Goal: Information Seeking & Learning: Learn about a topic

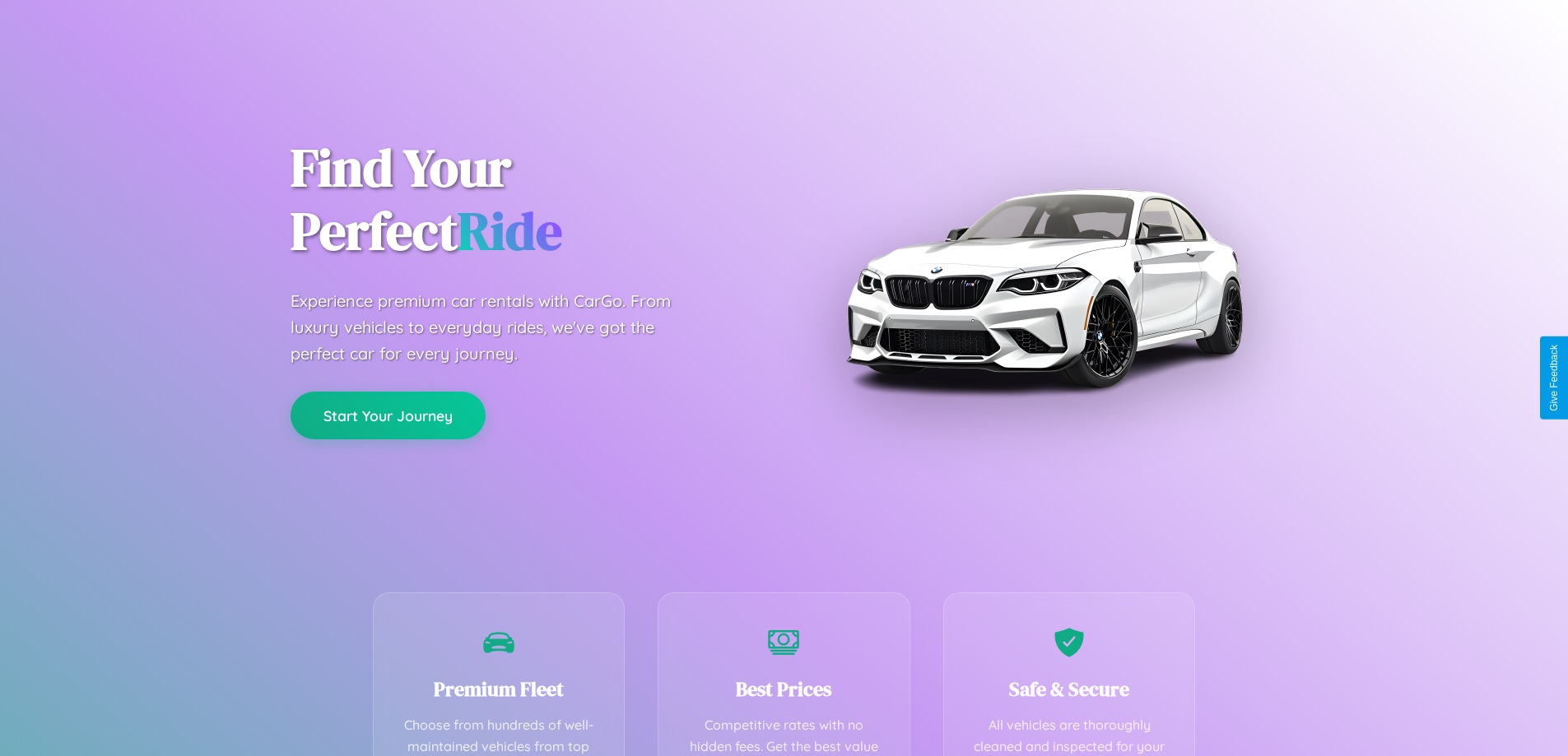
scroll to position [480, 0]
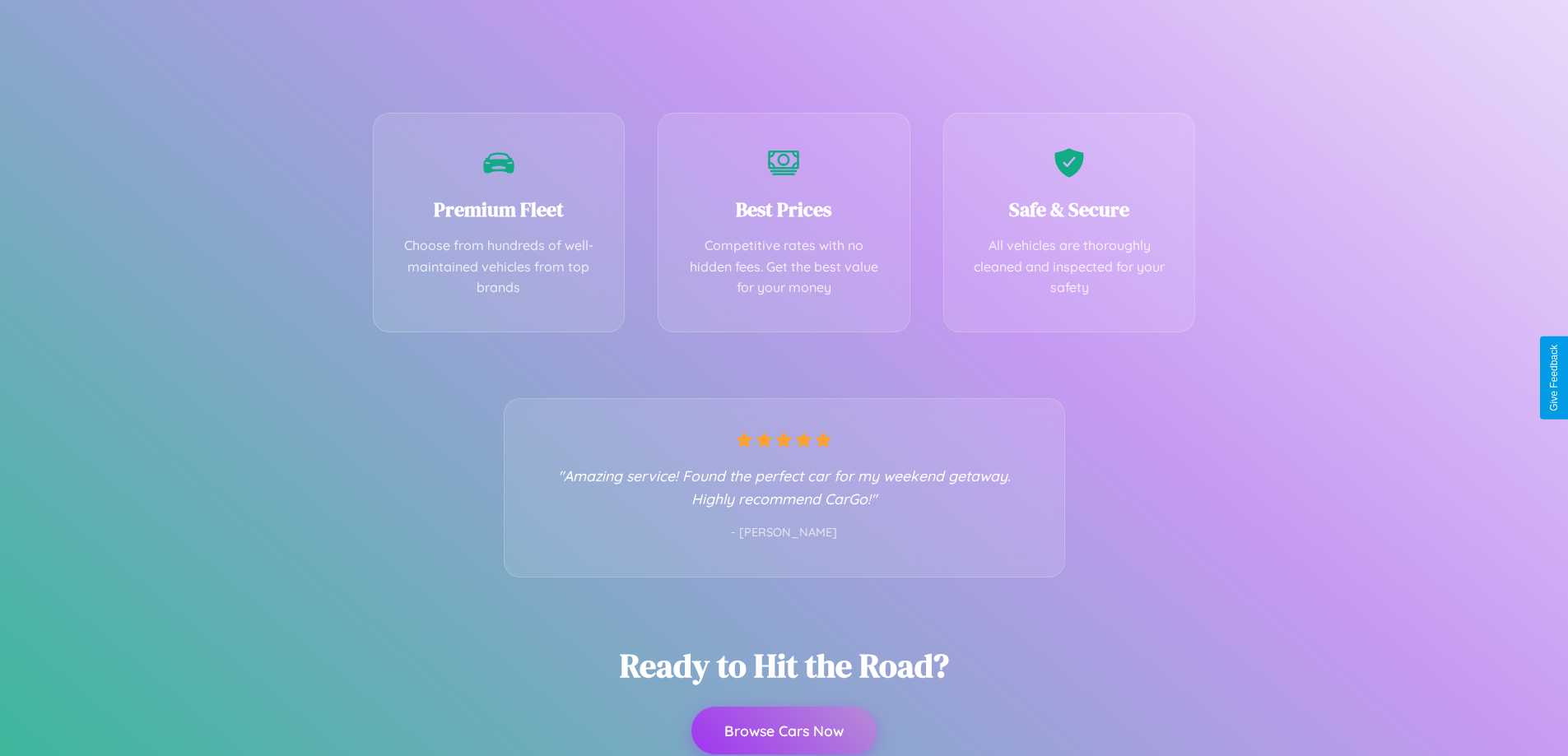
click at [783, 731] on button "Browse Cars Now" at bounding box center [784, 731] width 186 height 48
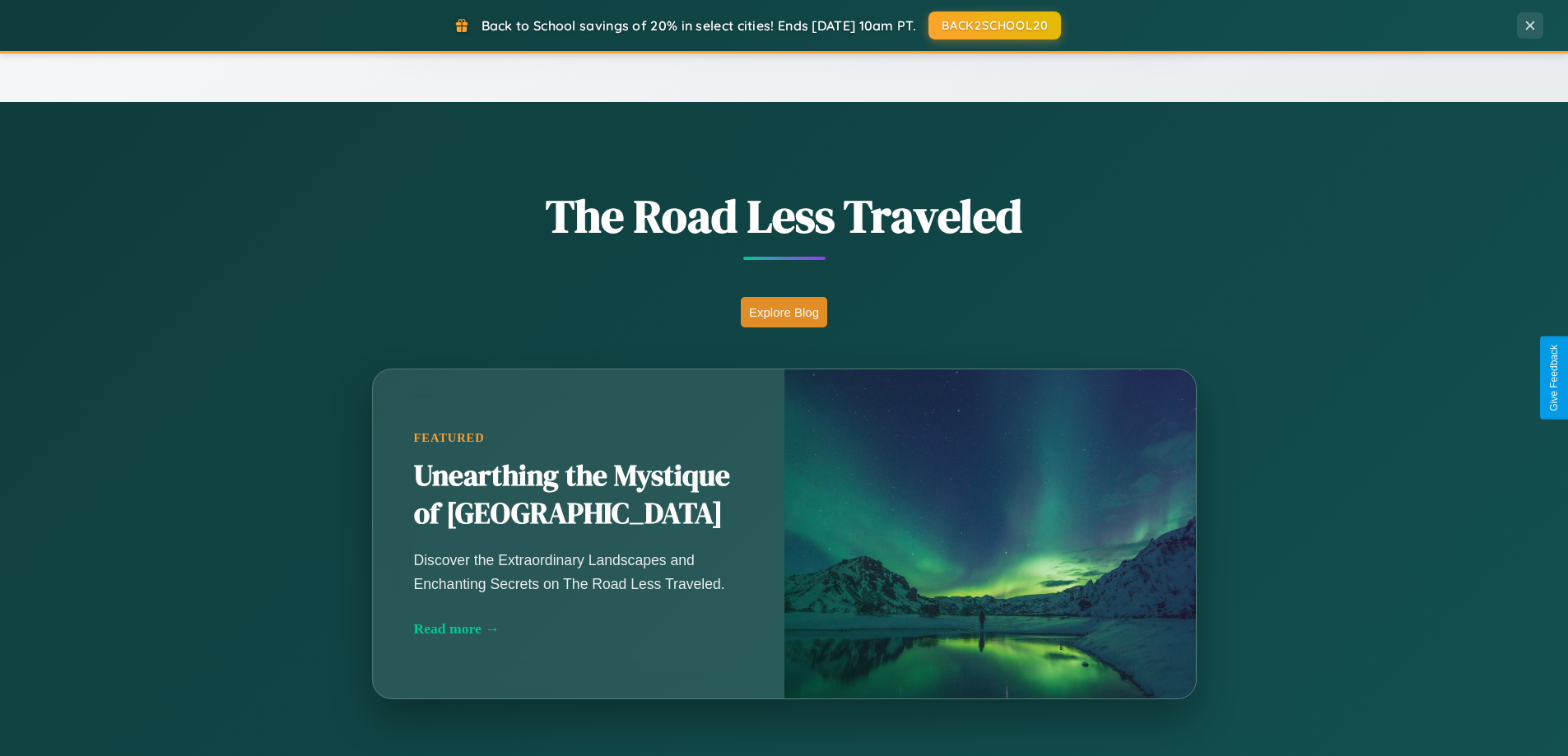
scroll to position [3167, 0]
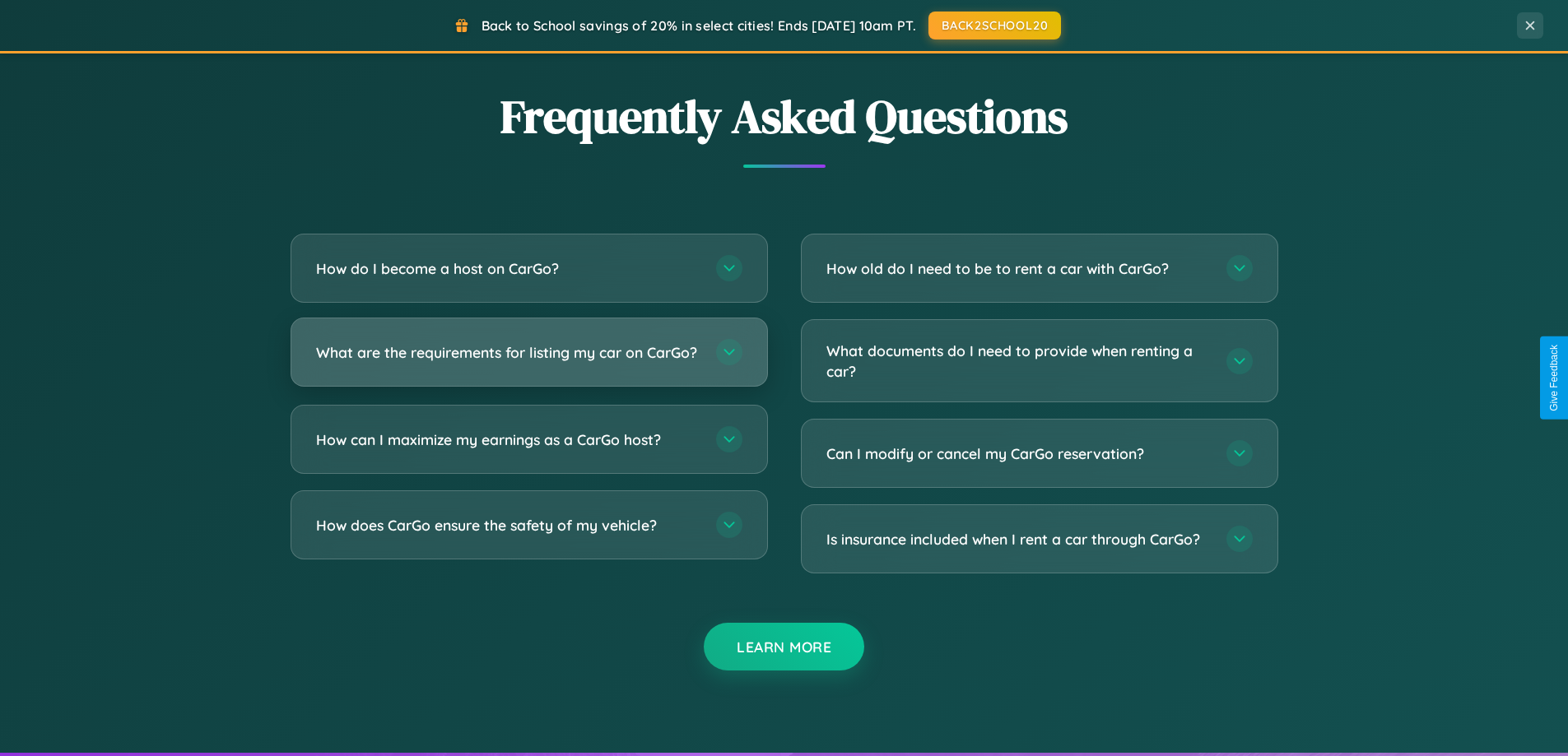
click at [528, 360] on h3 "What are the requirements for listing my car on CarGo?" at bounding box center [508, 353] width 383 height 21
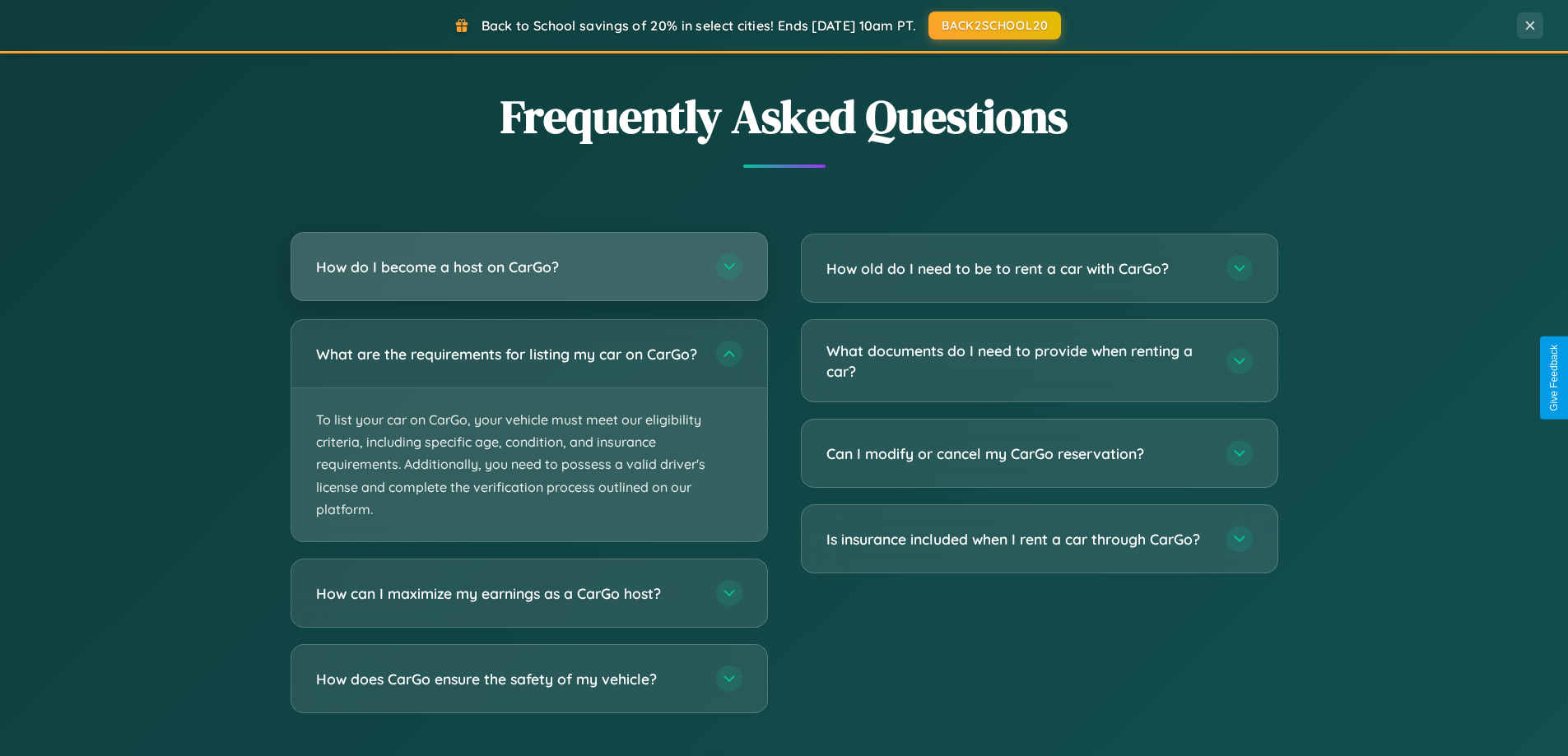
click at [528, 268] on h3 "How do I become a host on CarGo?" at bounding box center [508, 267] width 383 height 21
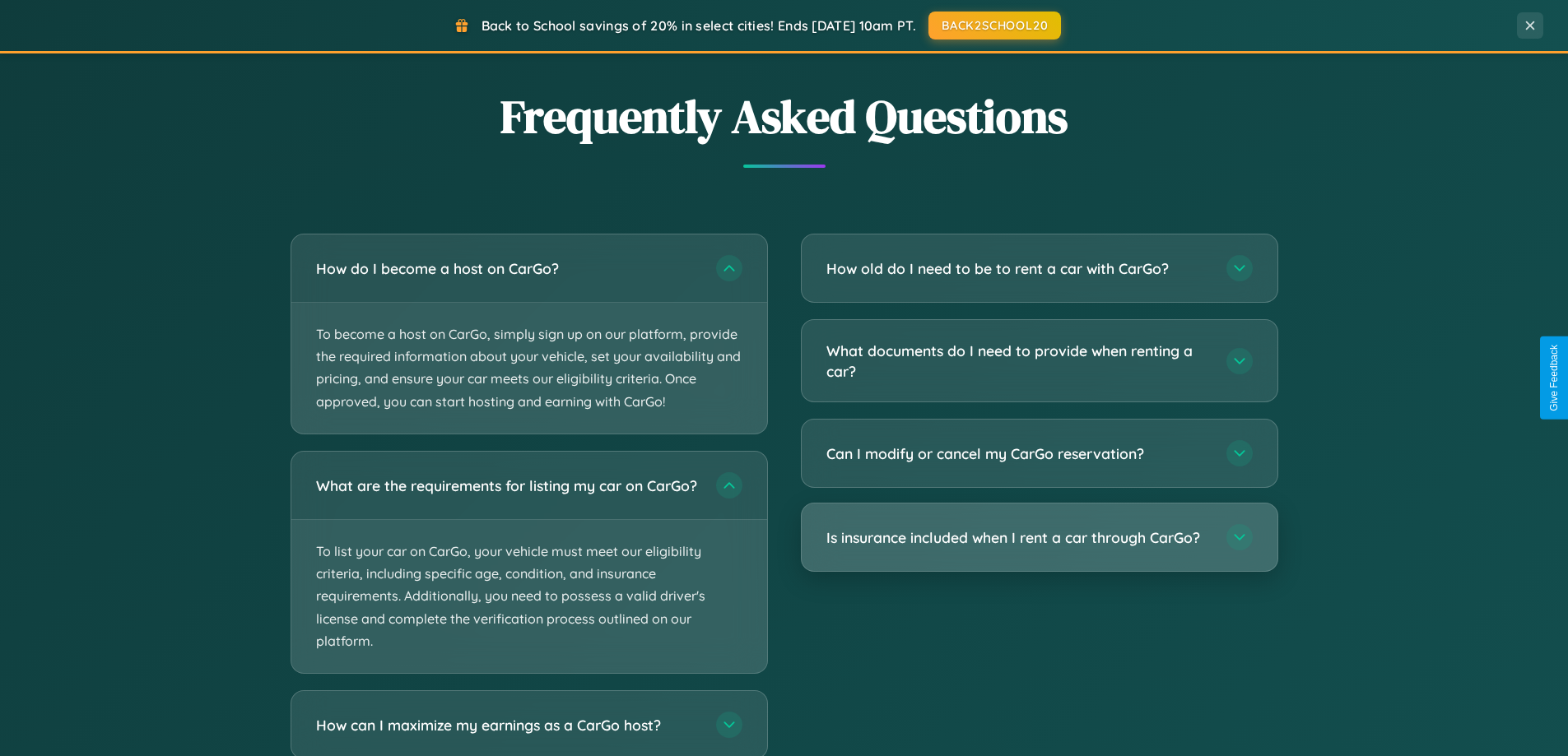
click at [1039, 539] on h3 "Is insurance included when I rent a car through CarGo?" at bounding box center [1018, 538] width 383 height 21
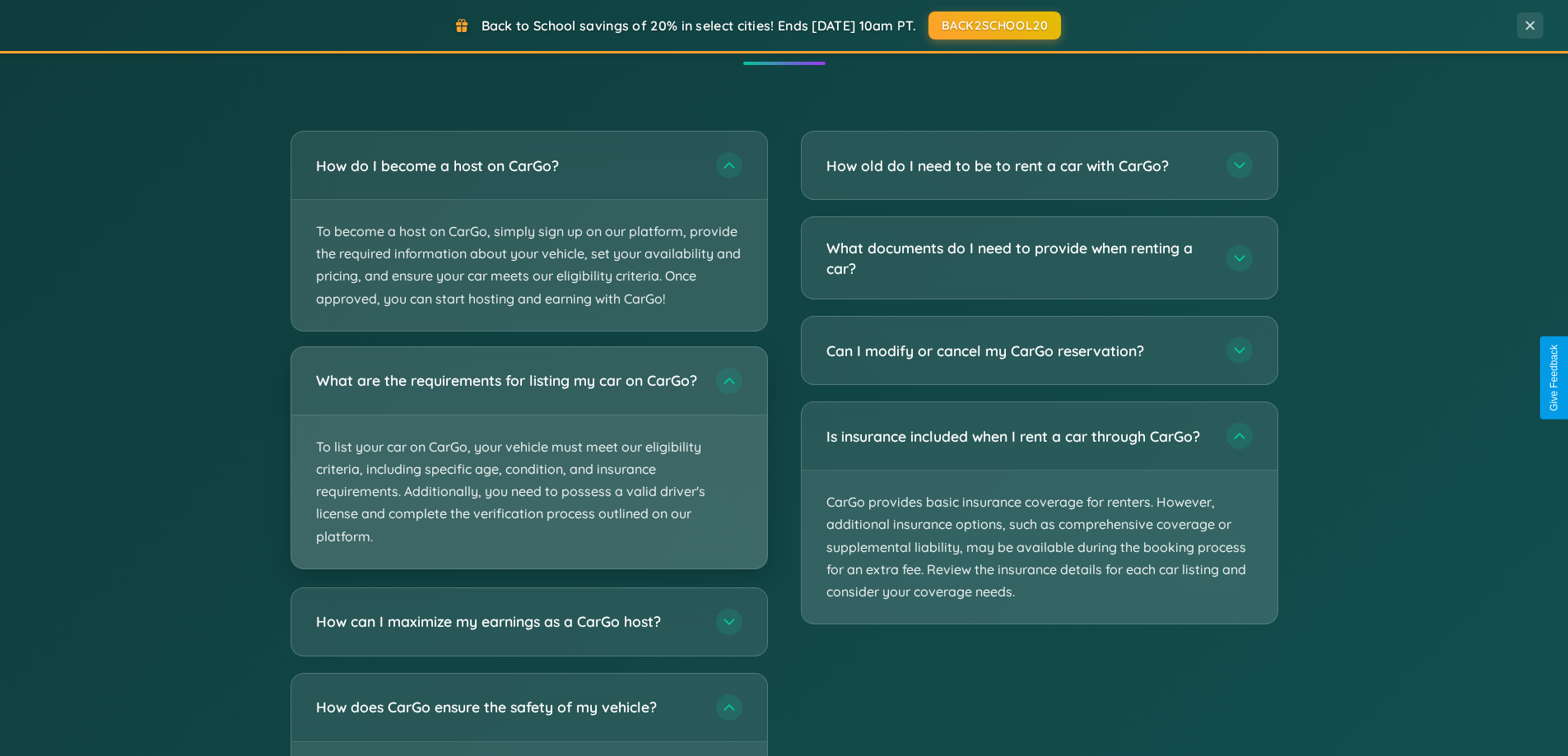
click at [528, 465] on p "To list your car on CarGo, your vehicle must meet our eligibility criteria, inc…" at bounding box center [529, 492] width 476 height 153
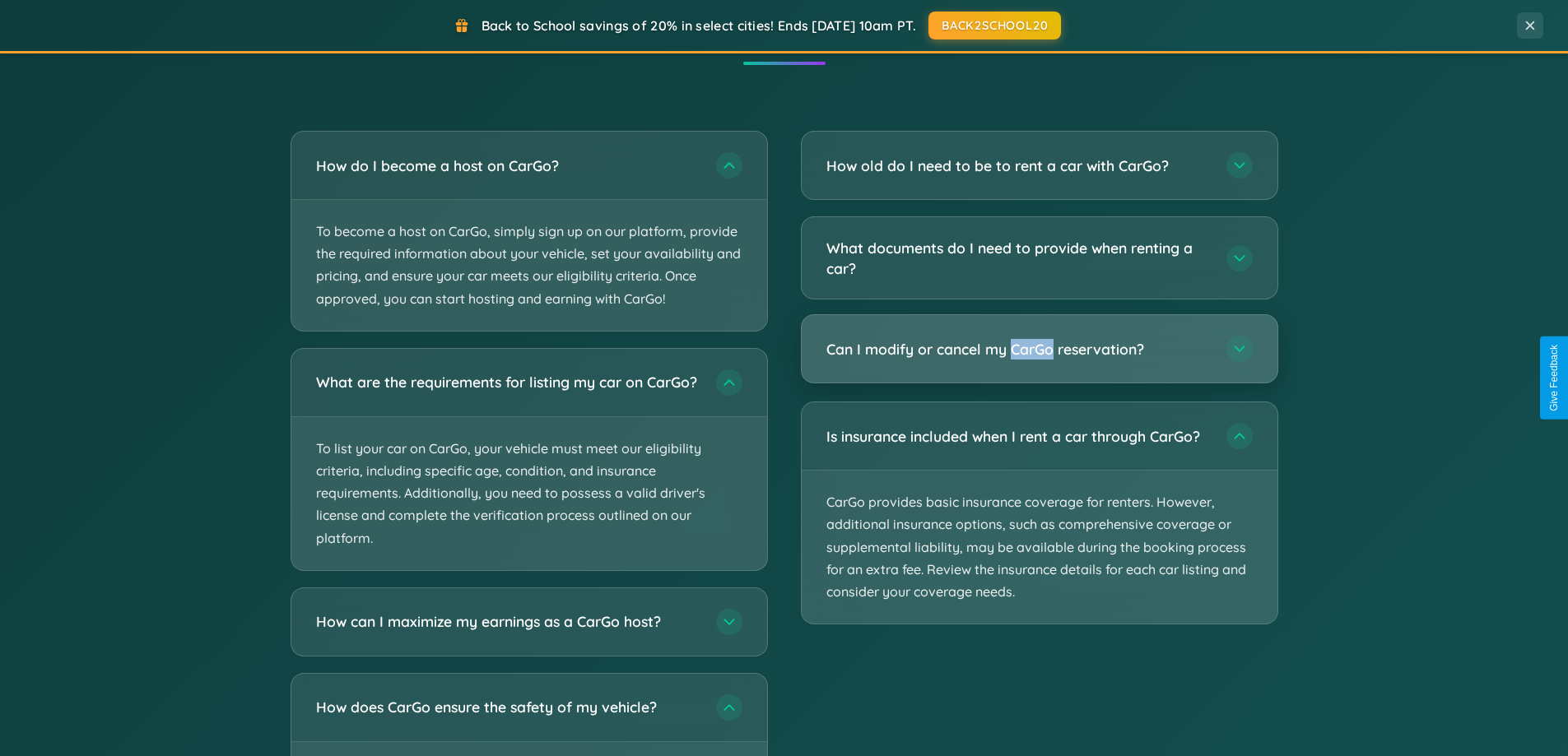
click at [1039, 351] on h3 "Can I modify or cancel my CarGo reservation?" at bounding box center [1018, 350] width 383 height 21
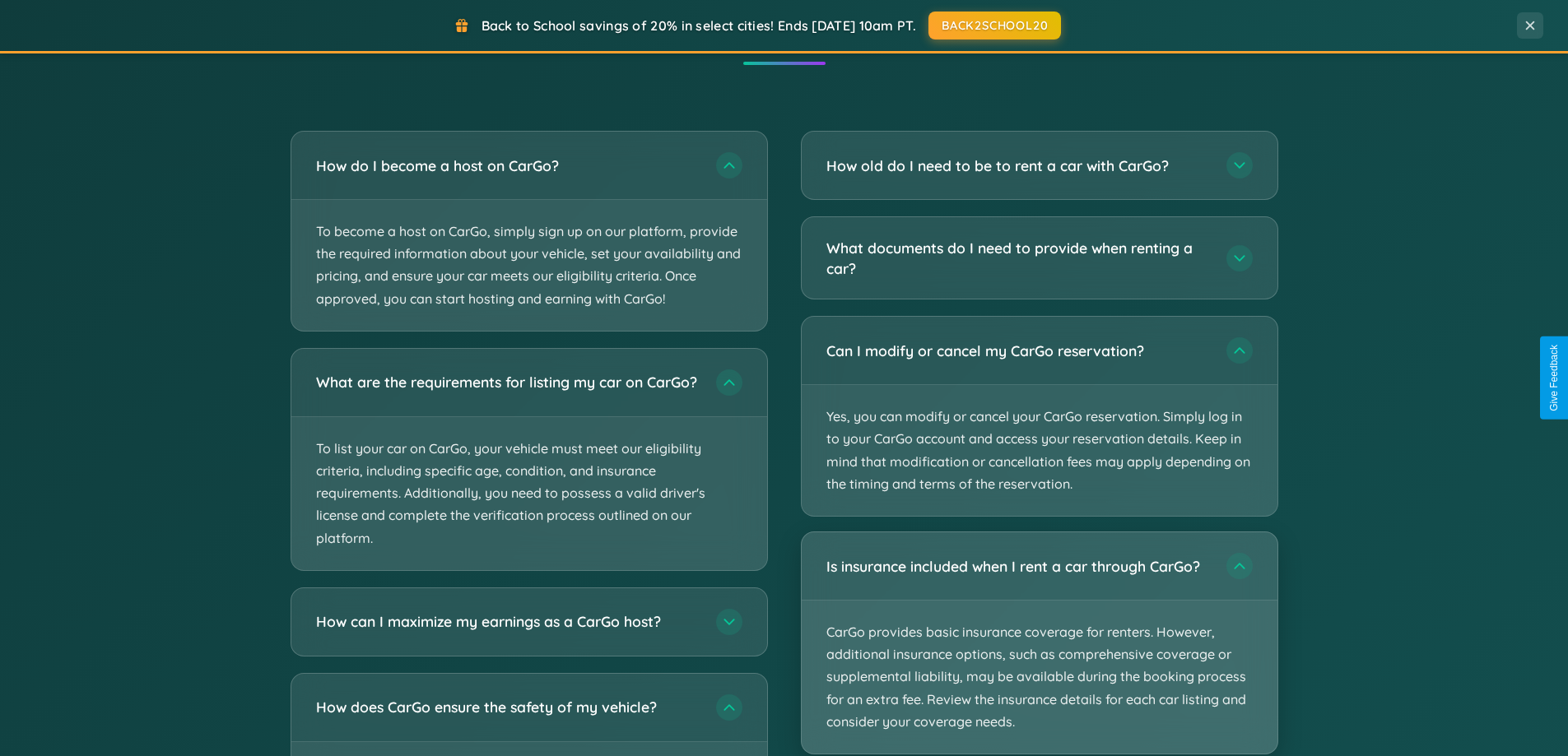
click at [1039, 644] on p "CarGo provides basic insurance coverage for renters. However, additional insura…" at bounding box center [1040, 677] width 476 height 153
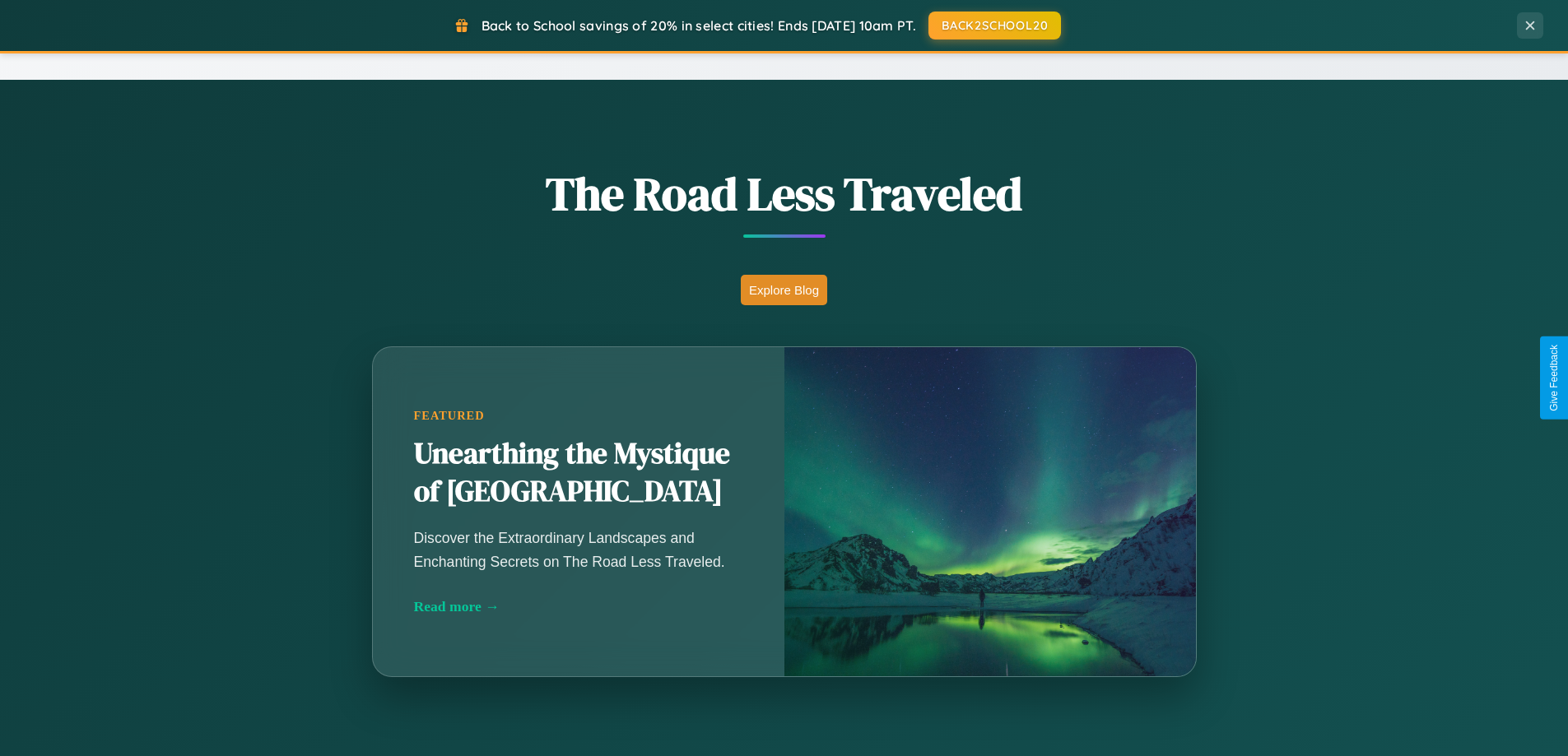
scroll to position [1132, 0]
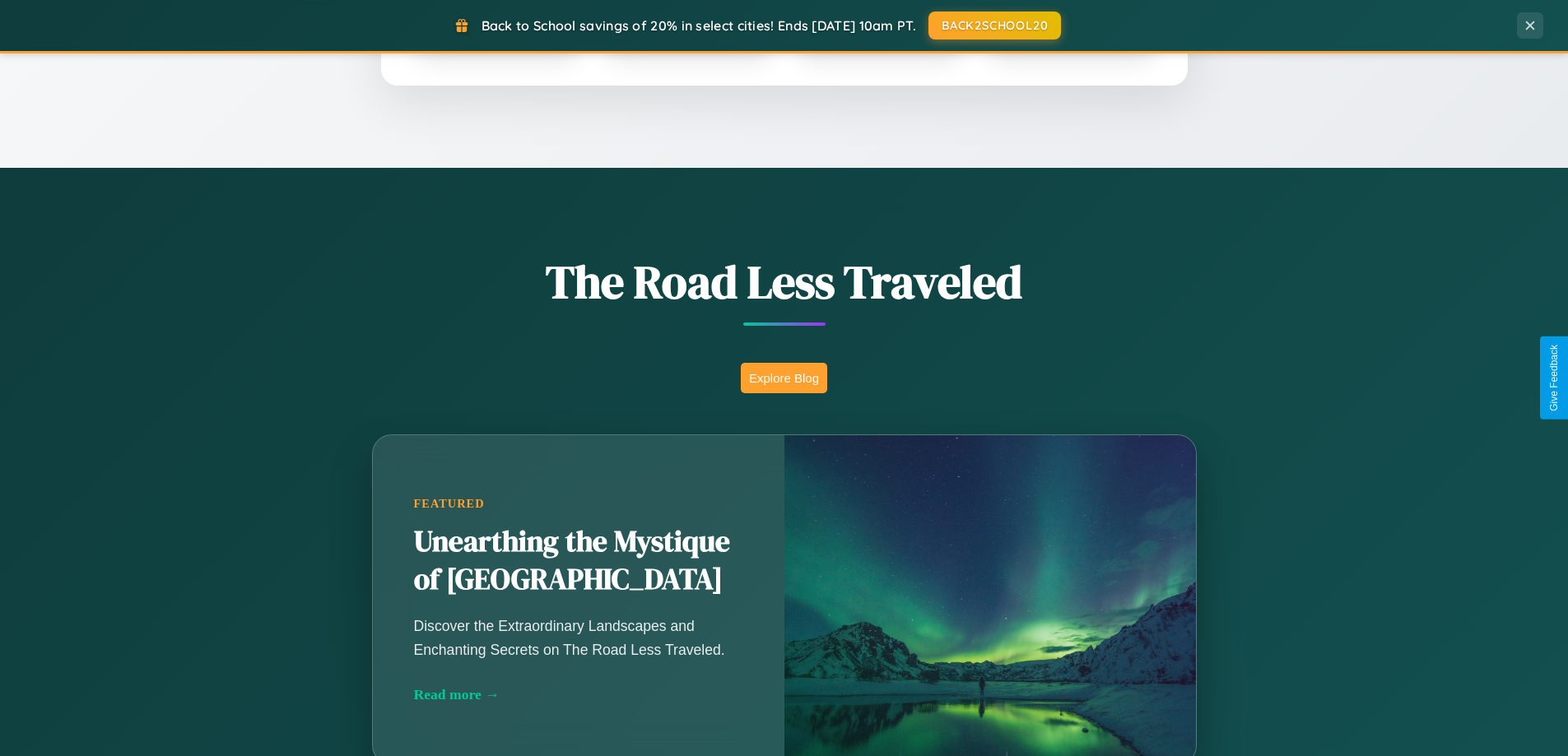
click at [783, 378] on button "Explore Blog" at bounding box center [783, 378] width 87 height 31
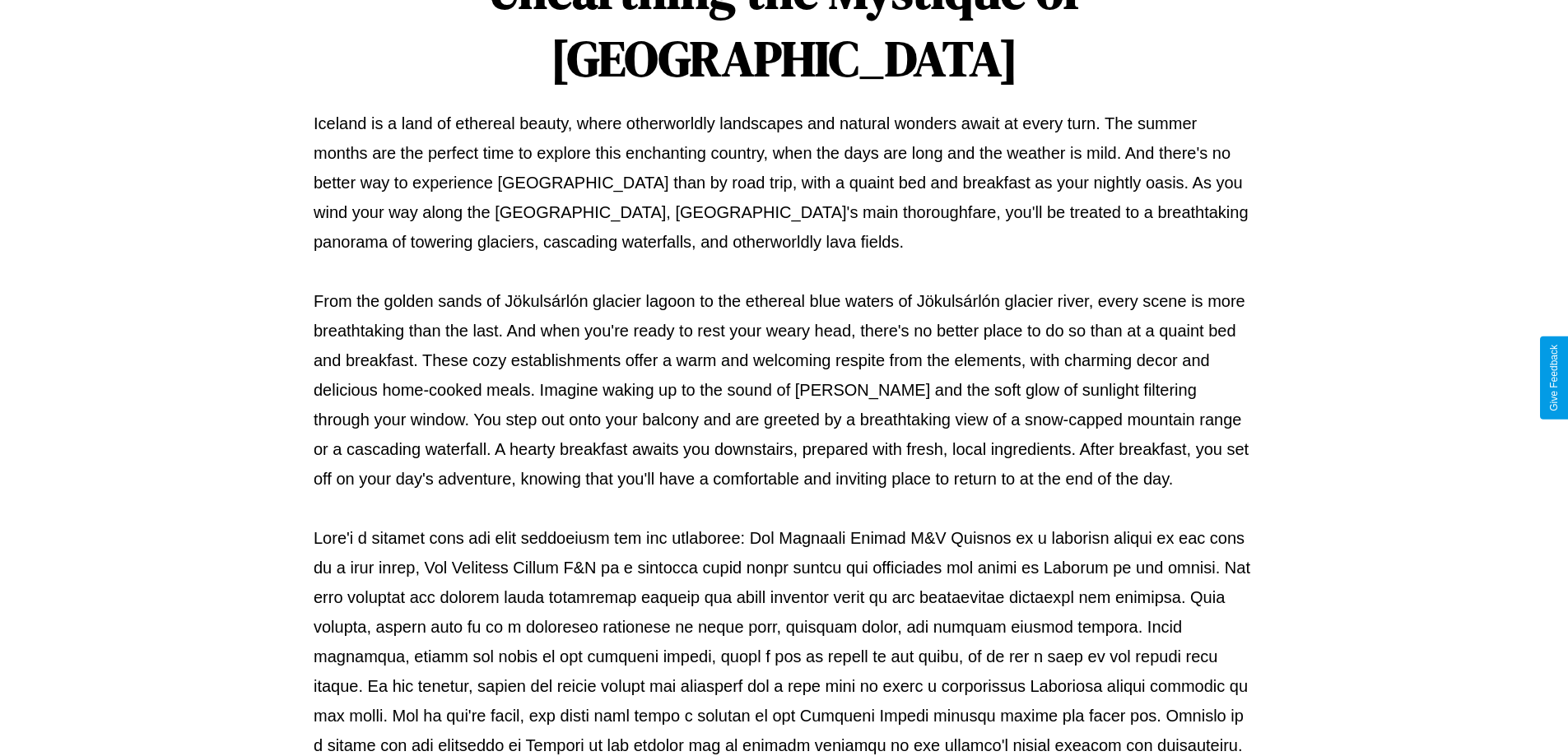
scroll to position [533, 0]
